Goal: Task Accomplishment & Management: Complete application form

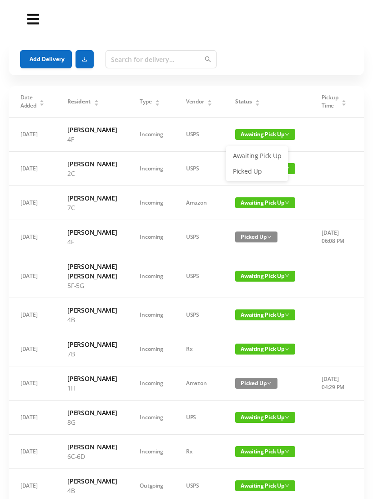
click at [255, 174] on link "Picked Up" at bounding box center [257, 171] width 59 height 15
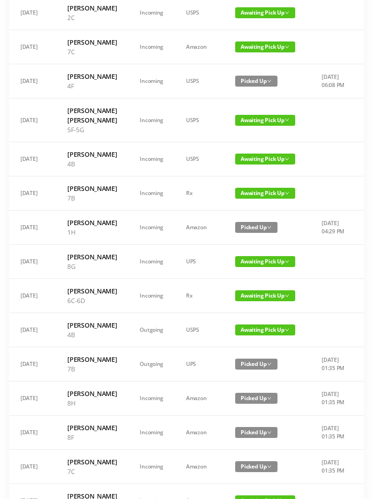
scroll to position [156, 0]
click at [262, 199] on span "Awaiting Pick Up" at bounding box center [265, 193] width 60 height 11
click at [250, 280] on link "Picked Up" at bounding box center [257, 277] width 59 height 15
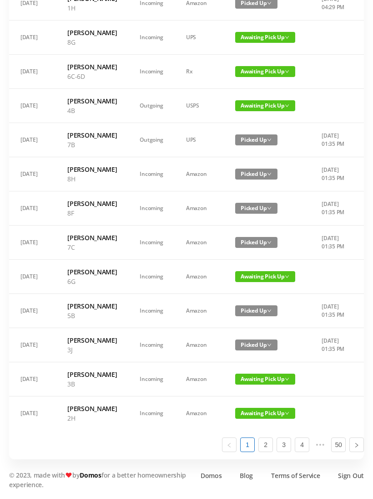
scroll to position [545, 0]
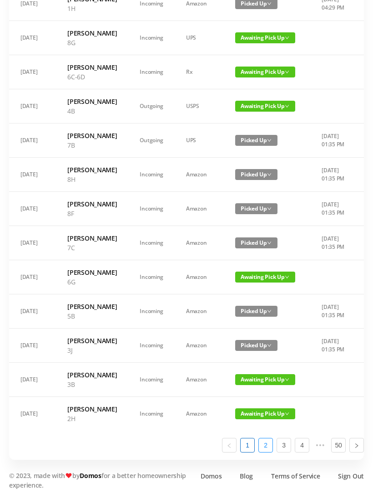
click at [271, 452] on link "2" at bounding box center [266, 445] width 14 height 14
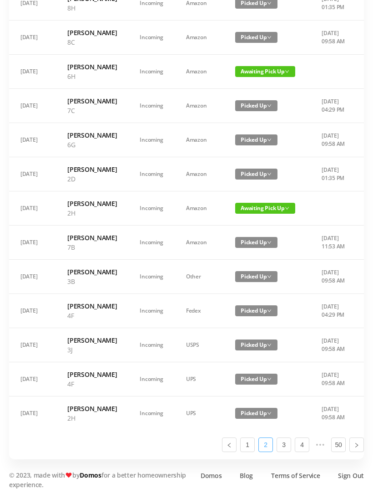
scroll to position [535, 0]
click at [291, 452] on li "3" at bounding box center [284, 445] width 15 height 15
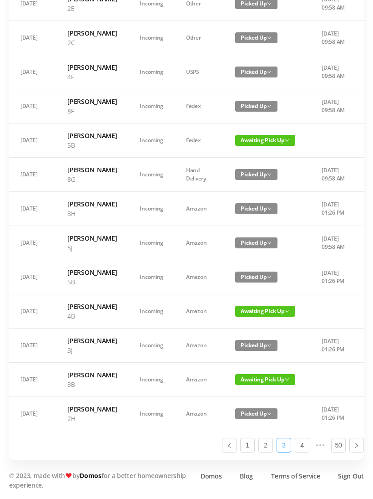
scroll to position [0, 0]
click at [235, 452] on link at bounding box center [229, 445] width 15 height 15
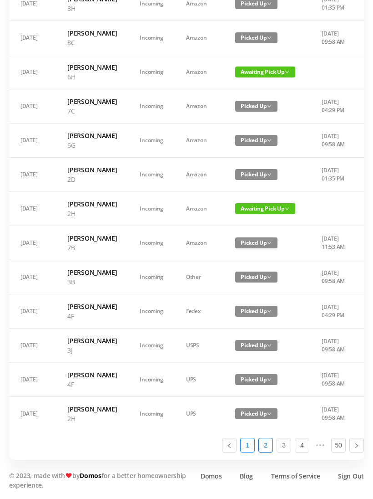
click at [253, 452] on link "1" at bounding box center [248, 445] width 14 height 14
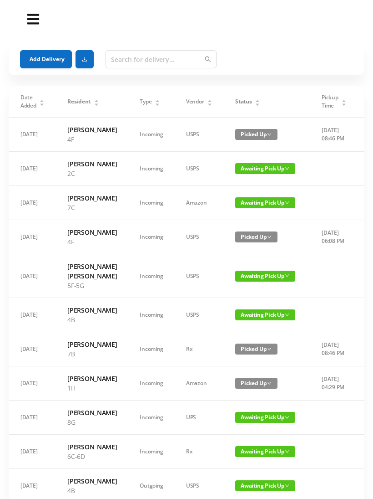
click at [252, 174] on span "Awaiting Pick Up" at bounding box center [265, 168] width 60 height 11
click at [253, 215] on link "Picked Up" at bounding box center [257, 215] width 59 height 15
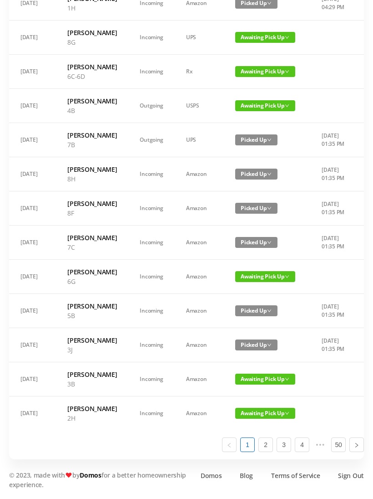
scroll to position [495, 0]
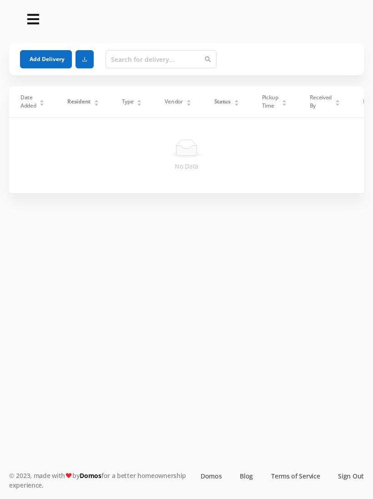
click at [50, 57] on button "Add Delivery" at bounding box center [46, 59] width 52 height 18
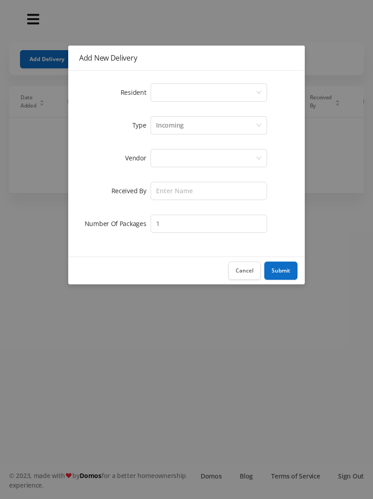
click at [186, 92] on div "Select a person" at bounding box center [206, 92] width 100 height 17
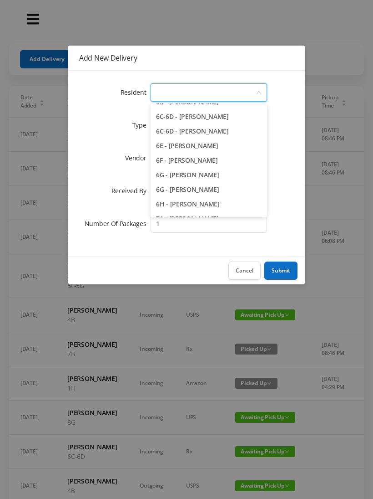
scroll to position [942, 0]
click at [235, 183] on li "6G - [PERSON_NAME]" at bounding box center [209, 175] width 117 height 15
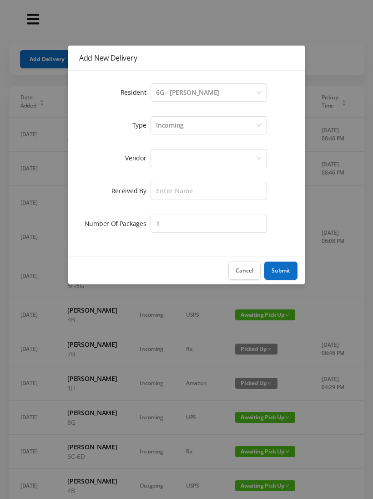
click at [204, 130] on div "Incoming" at bounding box center [206, 125] width 100 height 17
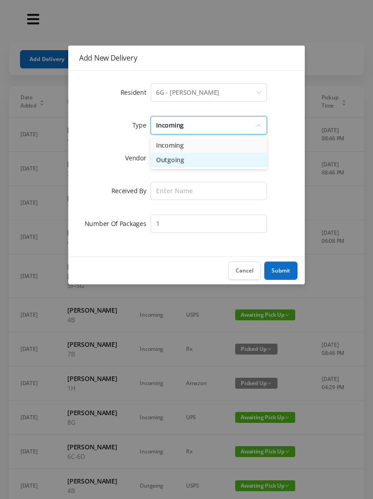
click at [199, 167] on li "Outgoing" at bounding box center [209, 160] width 117 height 15
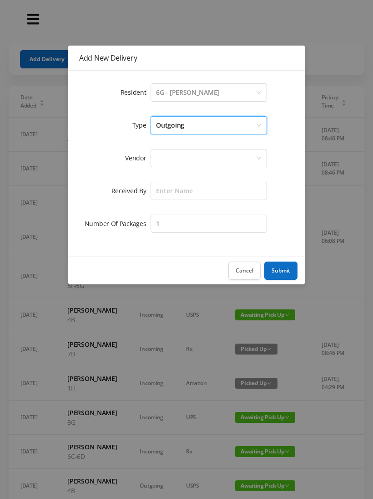
click at [192, 162] on div at bounding box center [206, 157] width 100 height 17
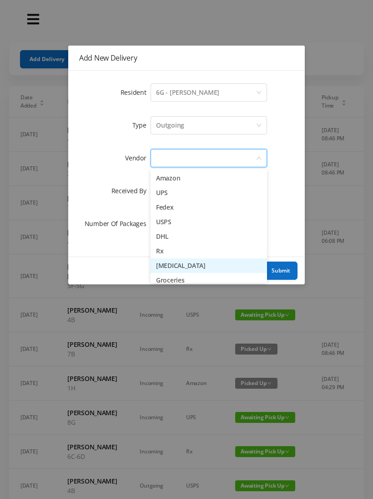
click at [242, 270] on li "[MEDICAL_DATA]" at bounding box center [209, 265] width 117 height 15
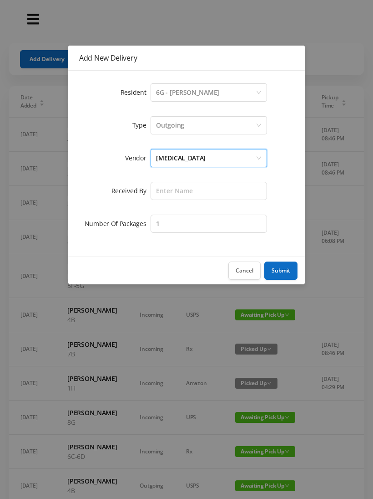
click at [248, 277] on button "Cancel" at bounding box center [245, 270] width 32 height 18
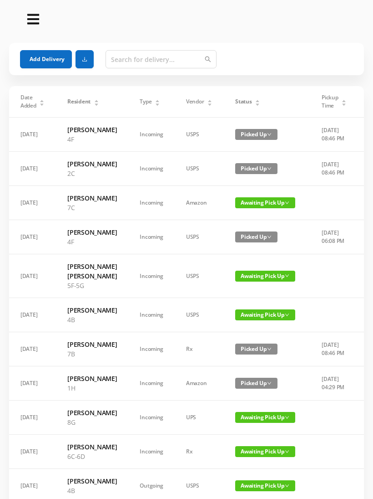
click at [51, 61] on button "Add Delivery" at bounding box center [46, 59] width 52 height 18
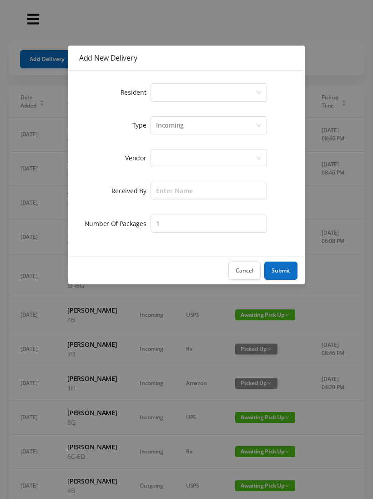
click at [184, 95] on div "Select a person" at bounding box center [206, 92] width 100 height 17
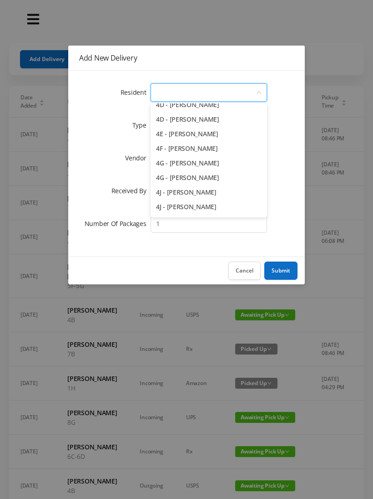
scroll to position [604, 0]
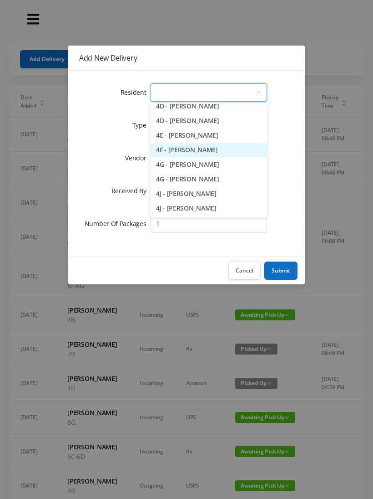
click at [235, 153] on li "4F - [PERSON_NAME]" at bounding box center [209, 150] width 117 height 15
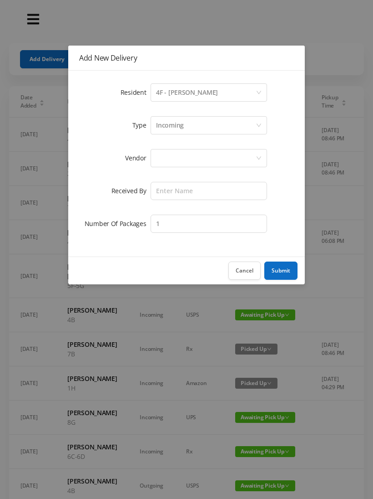
click at [179, 129] on div "Incoming" at bounding box center [170, 125] width 28 height 17
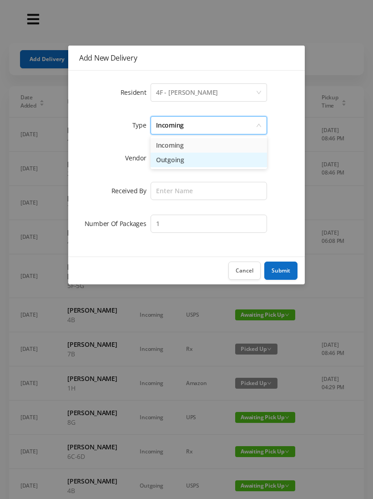
click at [175, 166] on li "Outgoing" at bounding box center [209, 160] width 117 height 15
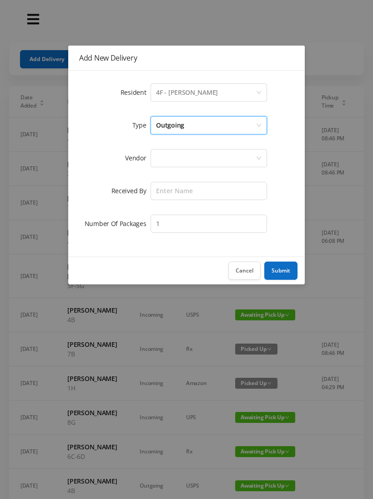
click at [174, 163] on div at bounding box center [206, 157] width 100 height 17
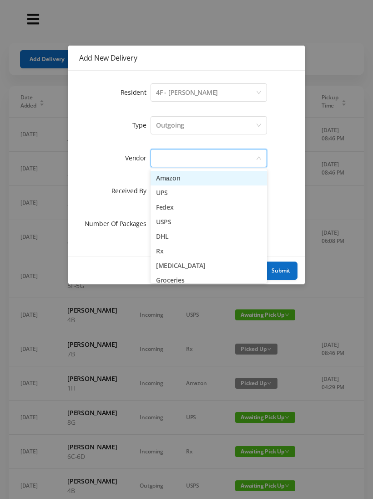
click at [197, 195] on li "UPS" at bounding box center [209, 192] width 117 height 15
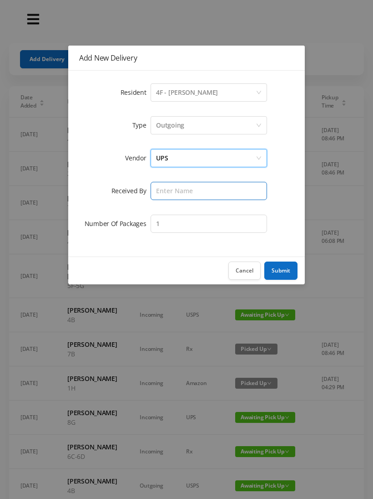
click at [179, 196] on input "text" at bounding box center [209, 191] width 117 height 18
type input "Melece"
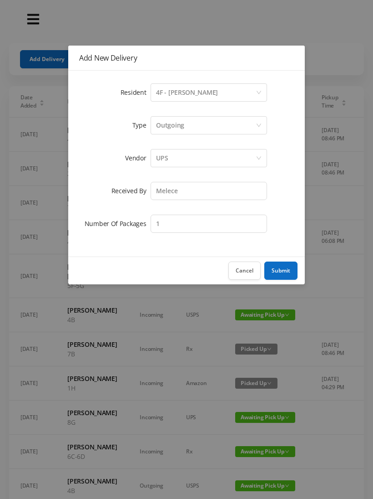
click at [286, 277] on button "Submit" at bounding box center [281, 270] width 33 height 18
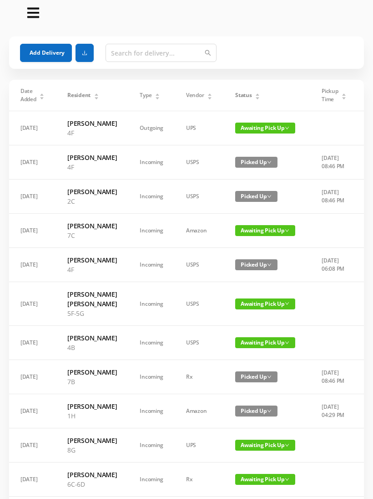
scroll to position [7, 0]
